Goal: Check status

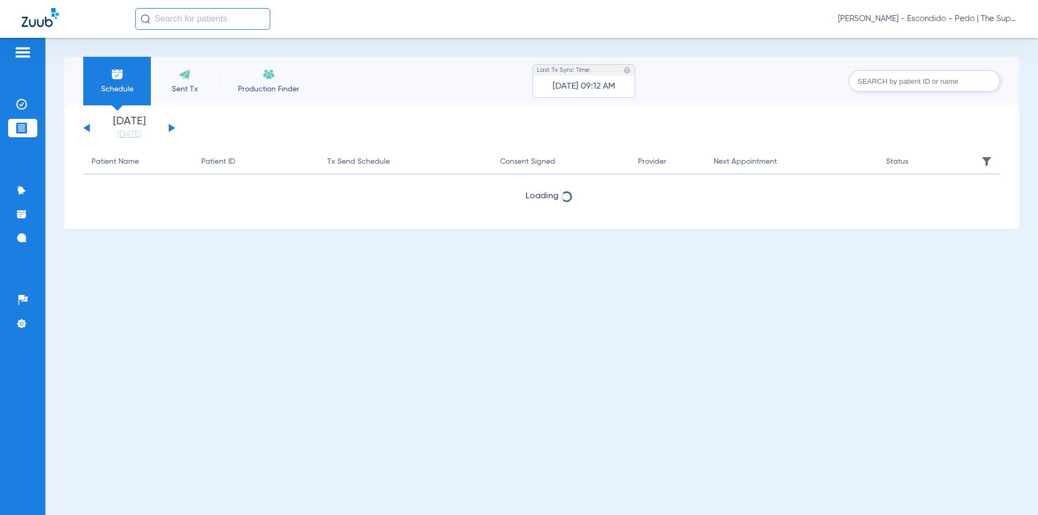
click at [172, 19] on input "text" at bounding box center [202, 19] width 135 height 22
click at [156, 16] on input "text" at bounding box center [202, 19] width 135 height 22
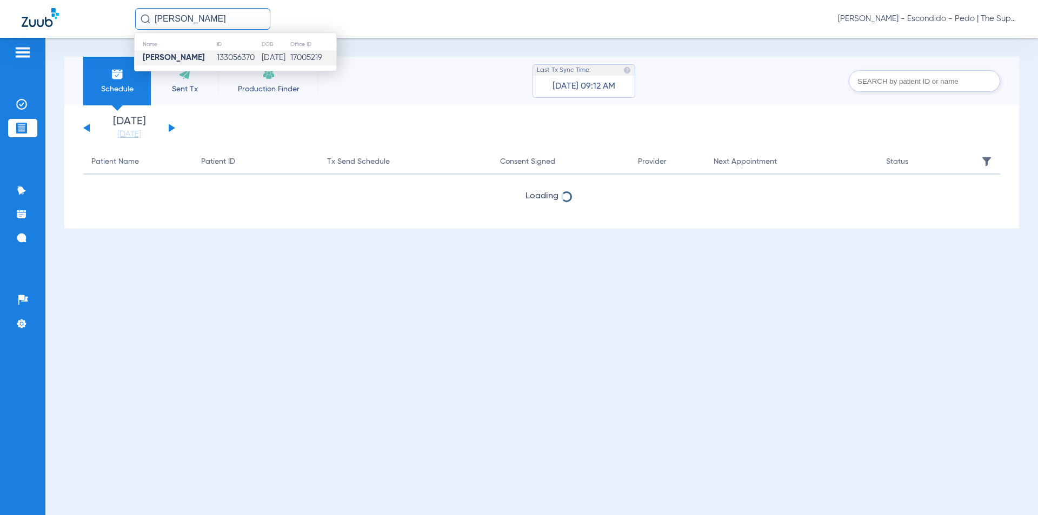
type input "[PERSON_NAME]"
click at [216, 56] on td "133056370" at bounding box center [238, 57] width 45 height 15
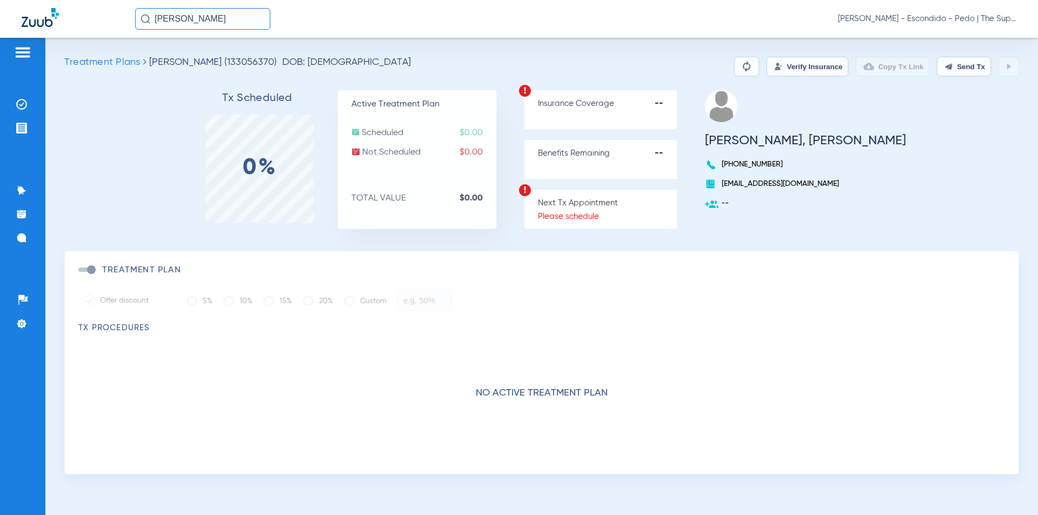
click at [766, 66] on button "Verify Insurance" at bounding box center [807, 66] width 82 height 19
